Goal: Information Seeking & Learning: Learn about a topic

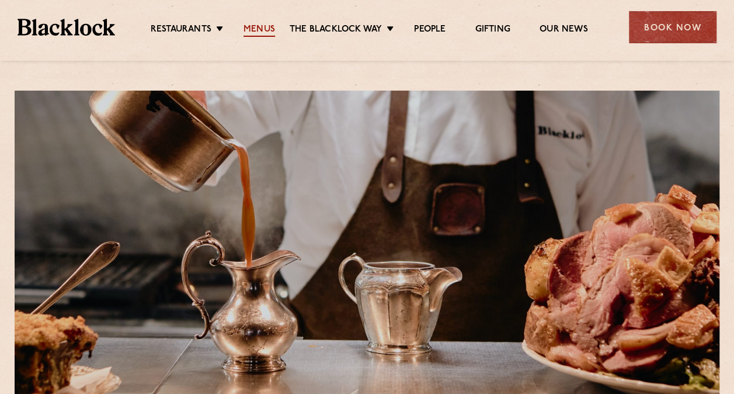
click at [258, 27] on link "Menus" at bounding box center [260, 30] width 32 height 13
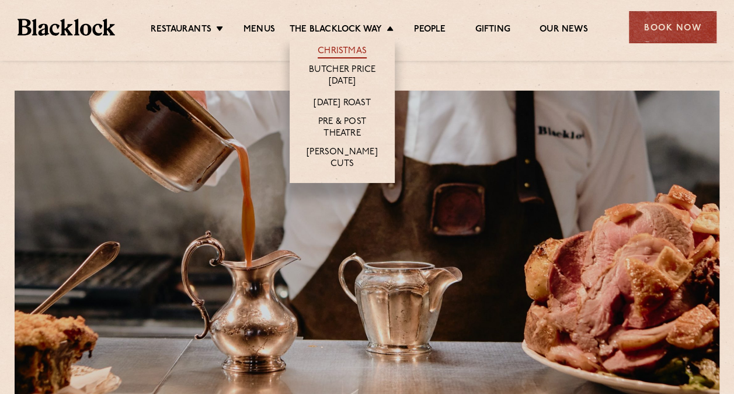
click at [349, 48] on link "Christmas" at bounding box center [342, 52] width 49 height 13
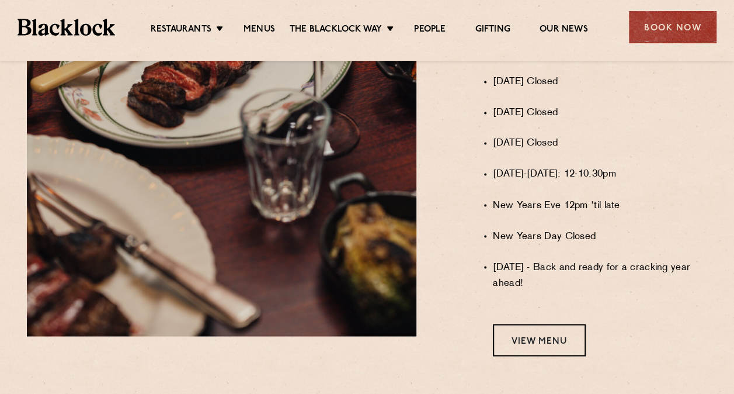
scroll to position [993, 0]
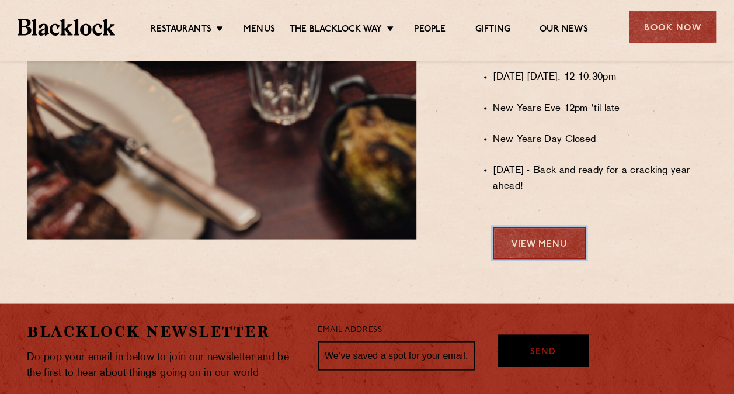
click at [553, 246] on link "View Menu" at bounding box center [539, 243] width 93 height 32
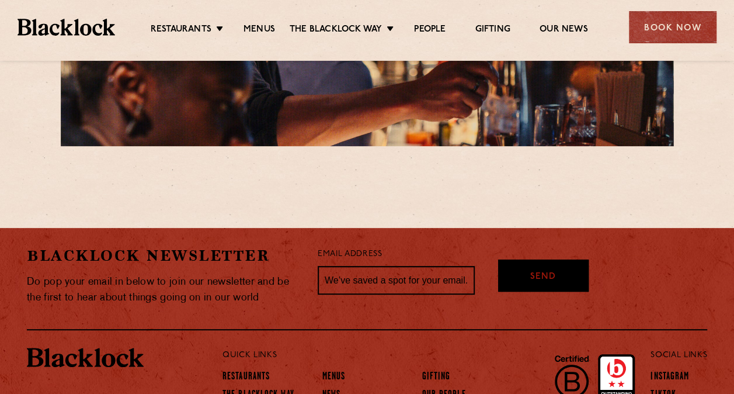
scroll to position [2300, 0]
